Goal: Information Seeking & Learning: Learn about a topic

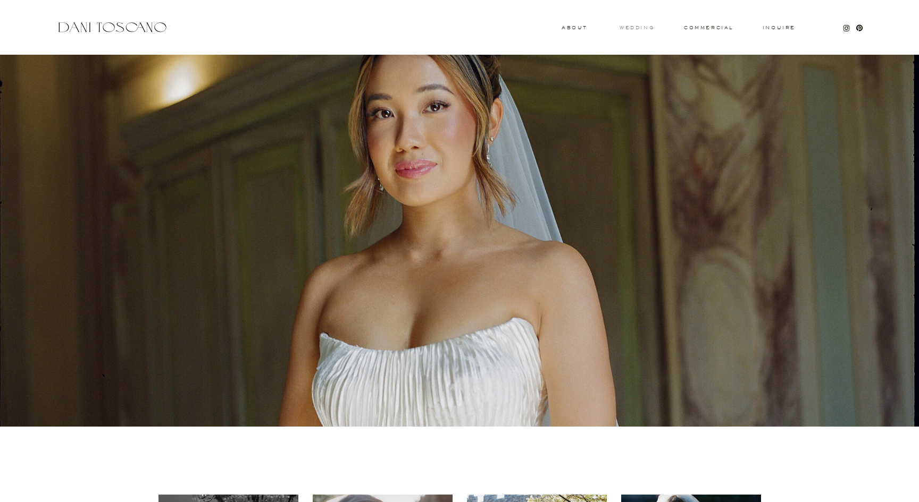
click at [635, 27] on h3 "wedding" at bounding box center [636, 28] width 35 height 4
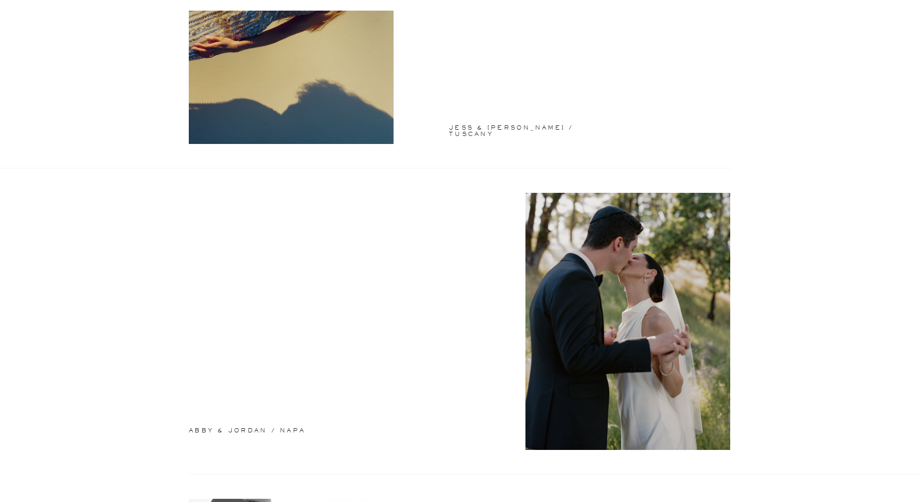
scroll to position [208, 0]
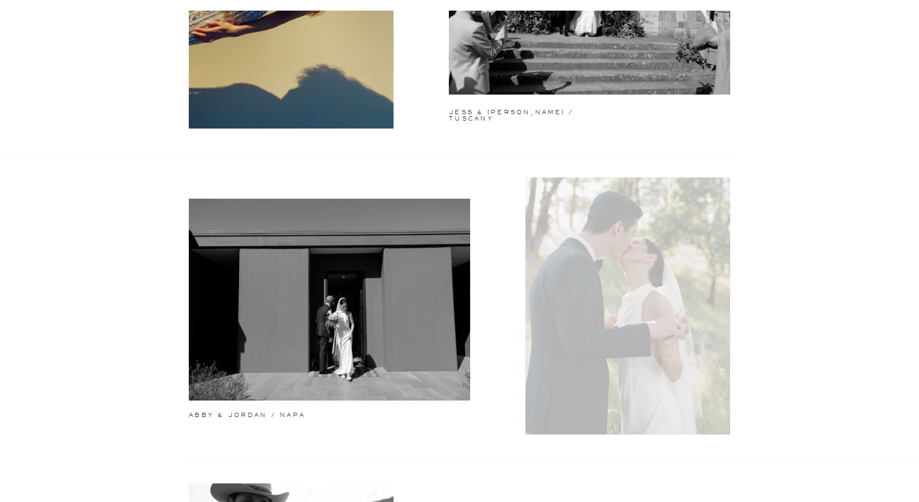
click at [623, 266] on div at bounding box center [627, 306] width 205 height 257
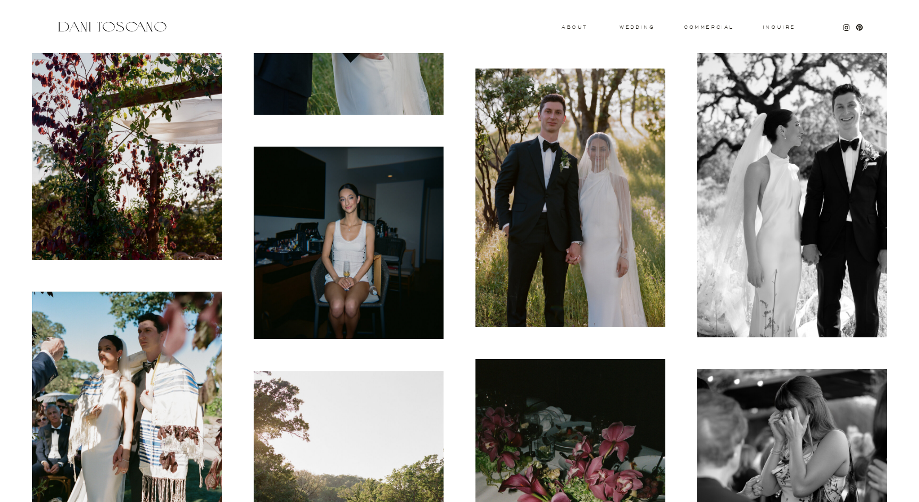
scroll to position [3068, 0]
